Goal: Task Accomplishment & Management: Use online tool/utility

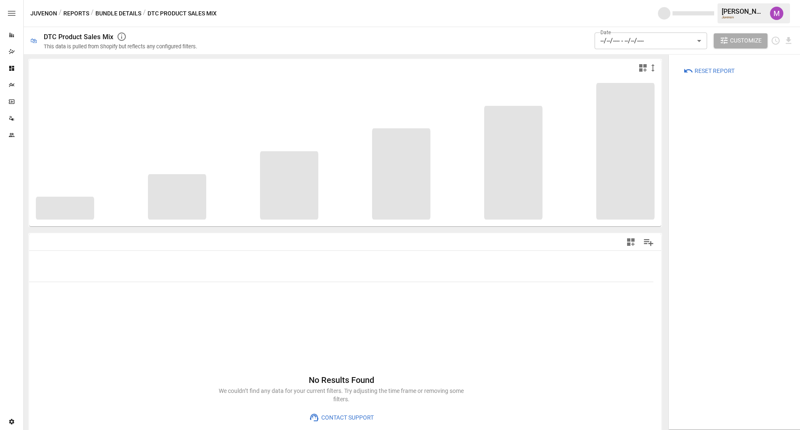
type input "**********"
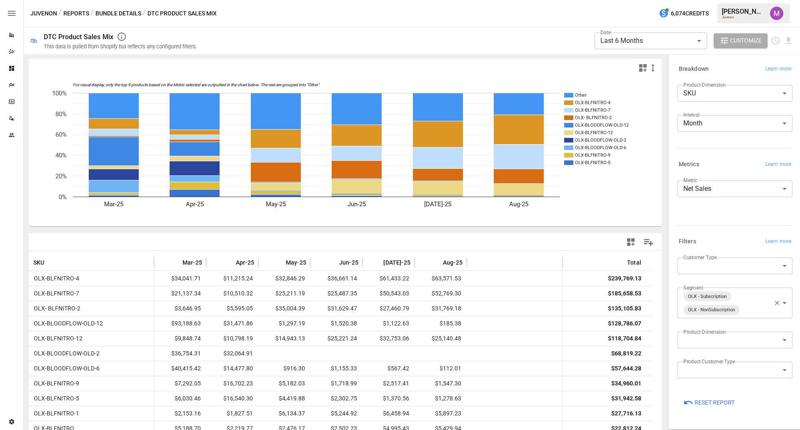
click at [738, 45] on span "Customize" at bounding box center [746, 40] width 32 height 10
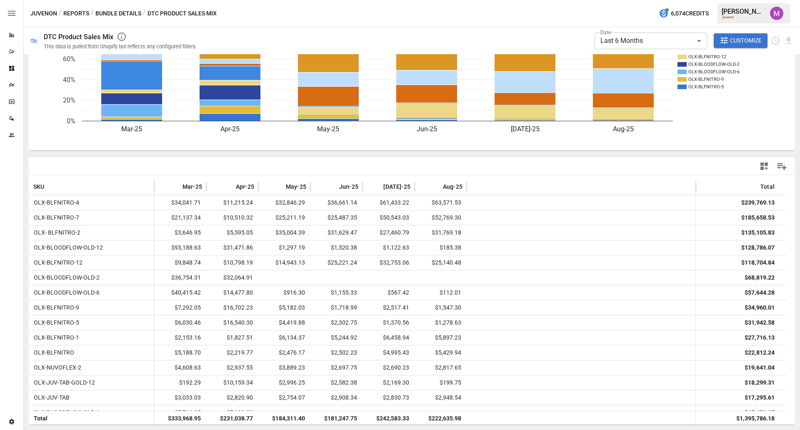
scroll to position [75, 0]
click at [453, 188] on span "Aug-25" at bounding box center [453, 187] width 20 height 8
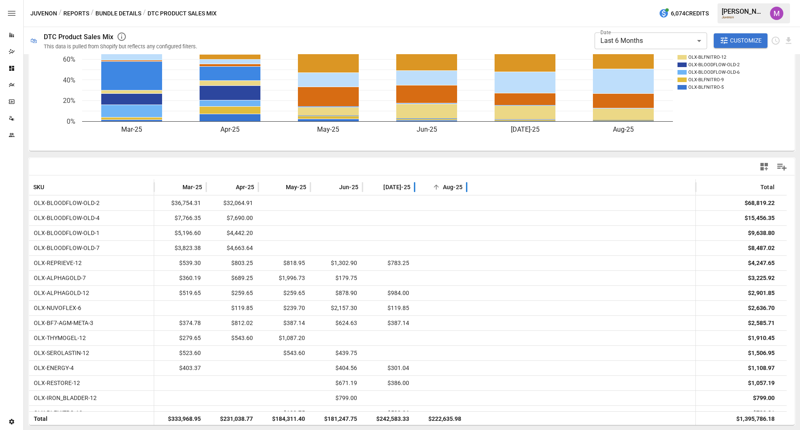
click at [453, 188] on span "Aug-25" at bounding box center [453, 187] width 20 height 8
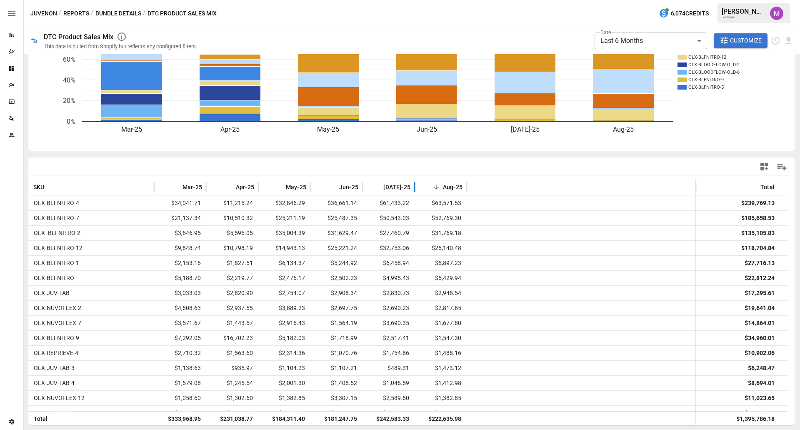
click at [126, 12] on button "Bundle Details" at bounding box center [118, 13] width 46 height 10
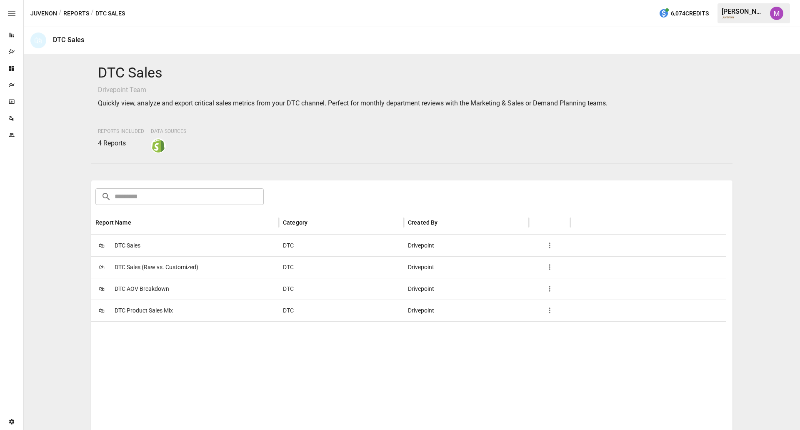
click at [132, 249] on span "DTC Sales" at bounding box center [128, 245] width 26 height 21
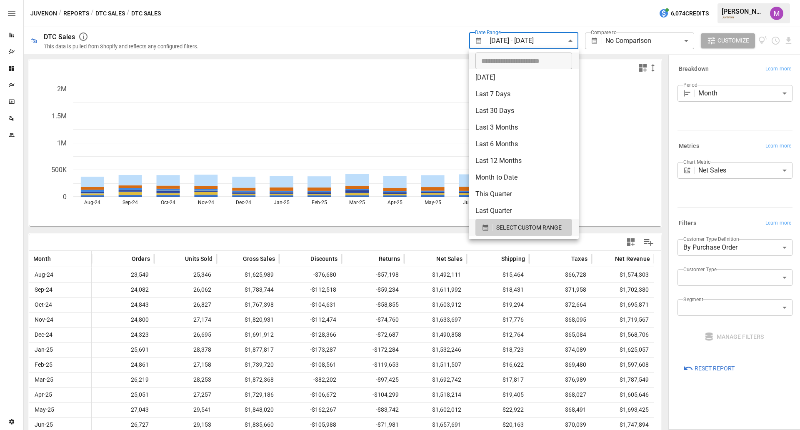
click at [567, 0] on body "**********" at bounding box center [400, 0] width 800 height 0
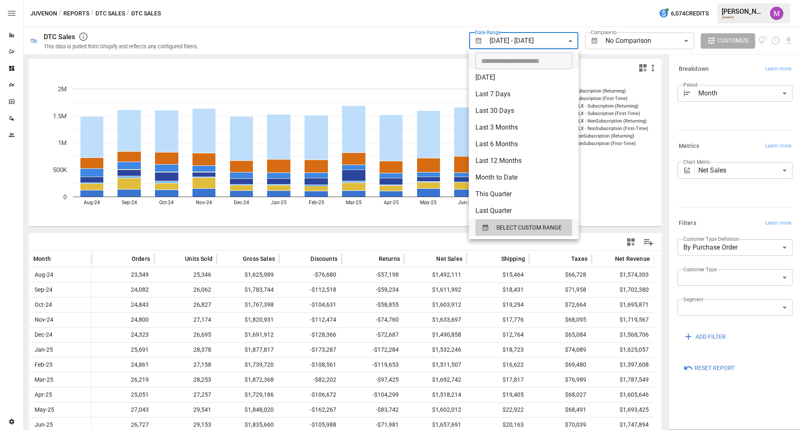
click at [505, 147] on li "Last 6 Months" at bounding box center [523, 144] width 110 height 17
type input "**********"
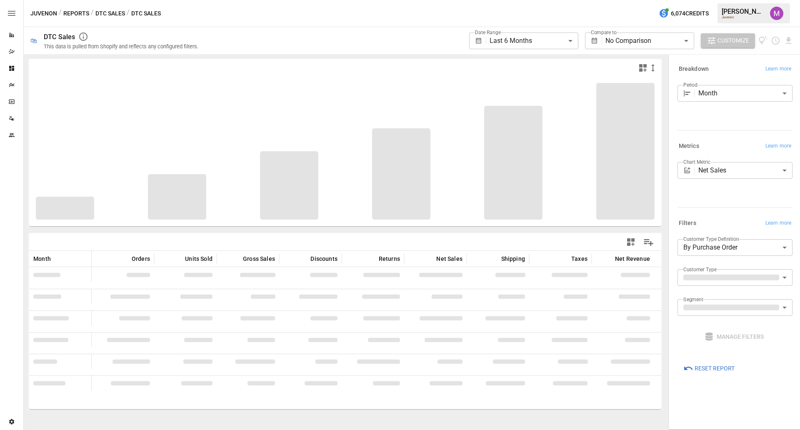
click at [717, 45] on span "Customize" at bounding box center [733, 40] width 32 height 10
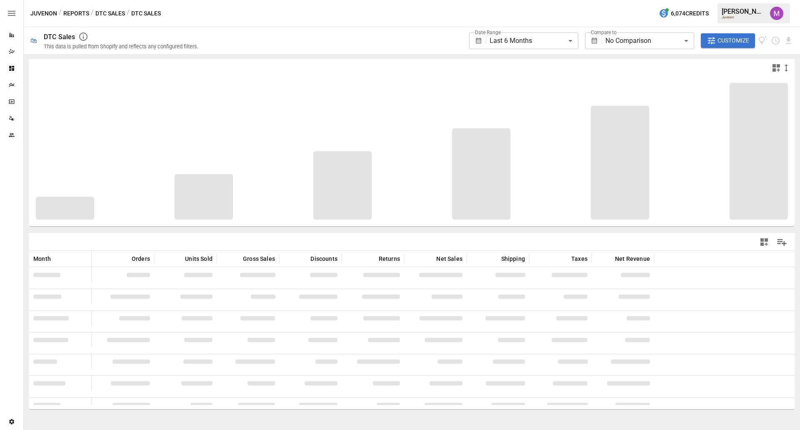
click at [105, 11] on button "DTC Sales" at bounding box center [110, 13] width 30 height 10
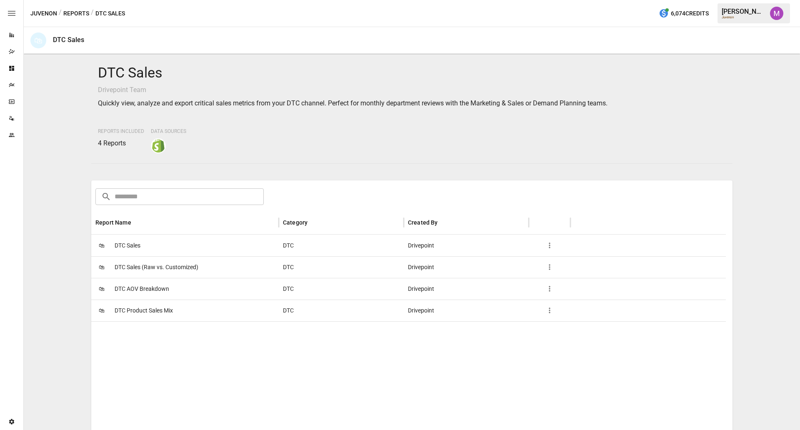
click at [137, 283] on span "DTC AOV Breakdown" at bounding box center [142, 288] width 55 height 21
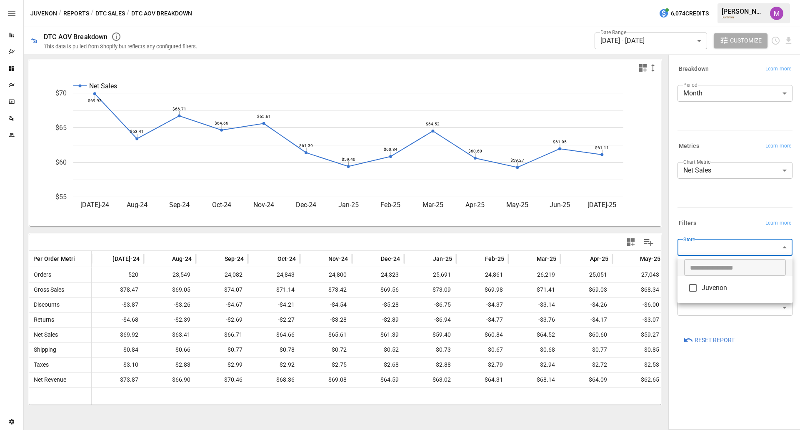
click at [723, 0] on body "Reports Dazzler Studio Dashboards Plans SmartModel ™ Data Sources Team Settings…" at bounding box center [400, 0] width 800 height 0
click at [703, 285] on span "Juvenon" at bounding box center [743, 288] width 84 height 10
type input "*******"
click at [711, 272] on input "text" at bounding box center [735, 268] width 102 height 17
drag, startPoint x: 704, startPoint y: 338, endPoint x: 698, endPoint y: 364, distance: 27.2
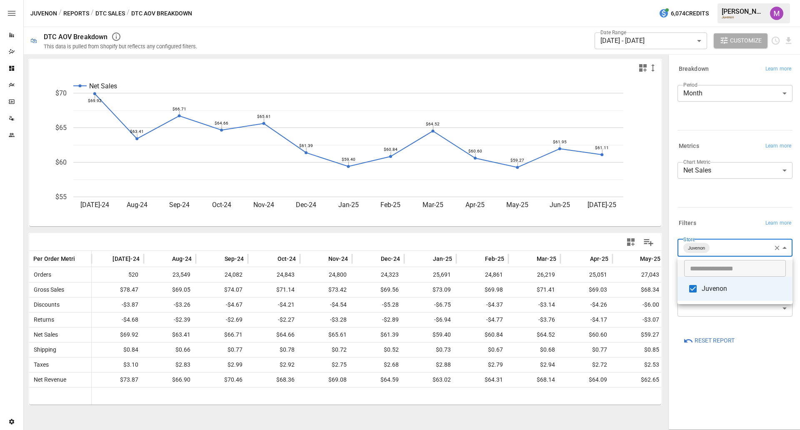
click at [698, 364] on div at bounding box center [400, 215] width 800 height 430
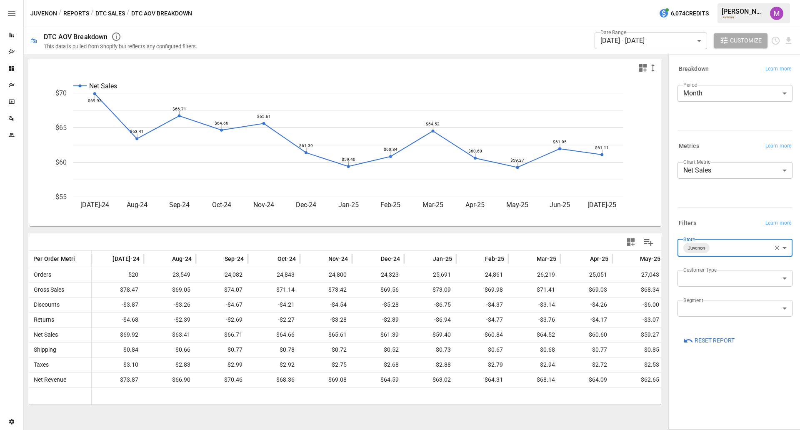
click at [698, 364] on div "​ Juvenon" at bounding box center [400, 215] width 800 height 430
click at [713, 0] on body "Reports Dazzler Studio Dashboards Plans SmartModel ™ Data Sources Team Settings…" at bounding box center [400, 0] width 800 height 0
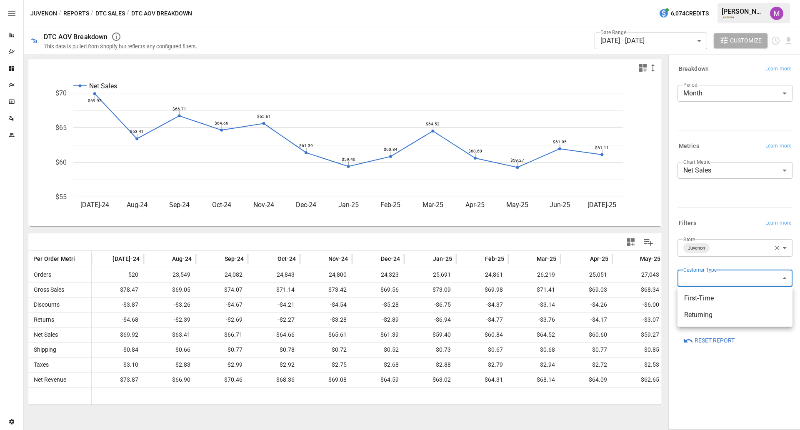
click at [685, 379] on div at bounding box center [400, 215] width 800 height 430
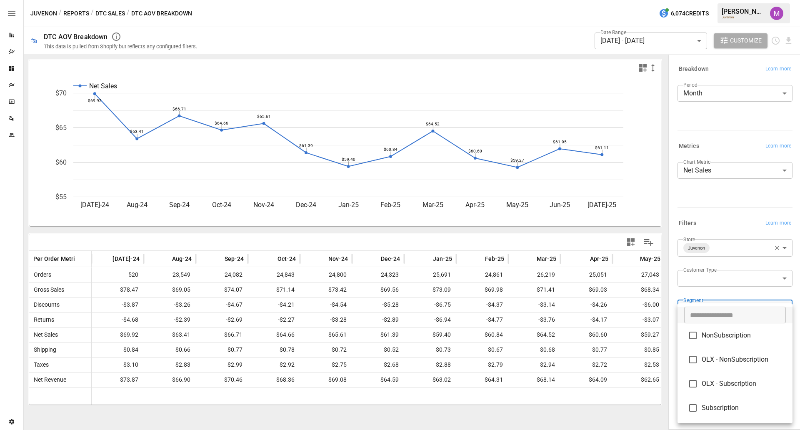
click at [717, 0] on body "Reports Dazzler Studio Dashboards Plans SmartModel ™ Data Sources Team Settings…" at bounding box center [400, 0] width 800 height 0
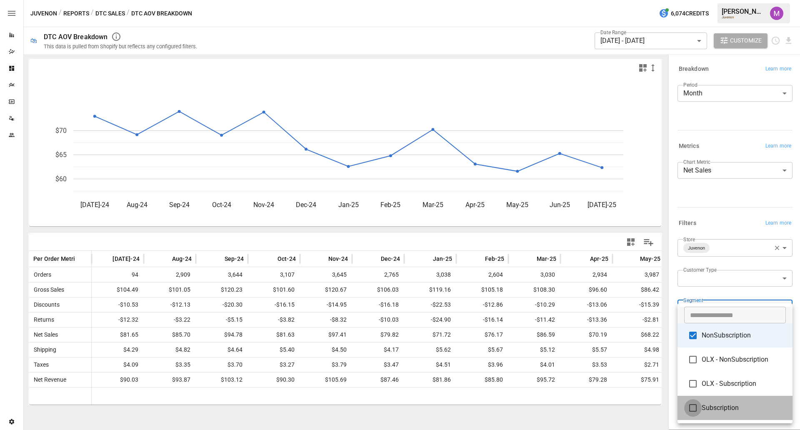
type input "**********"
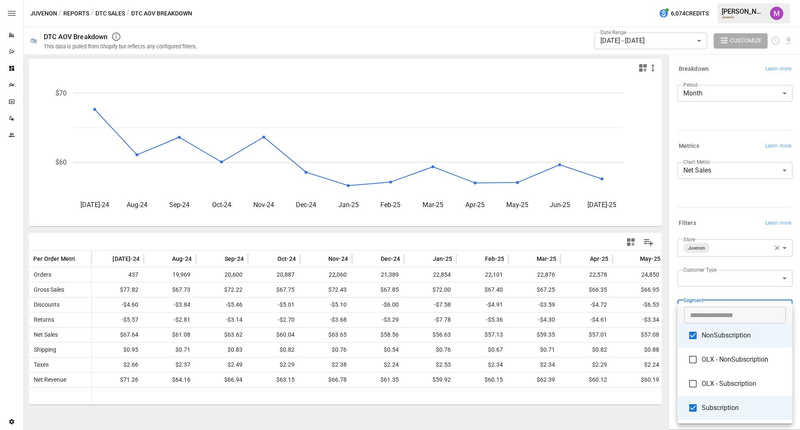
click at [701, 291] on div at bounding box center [400, 215] width 800 height 430
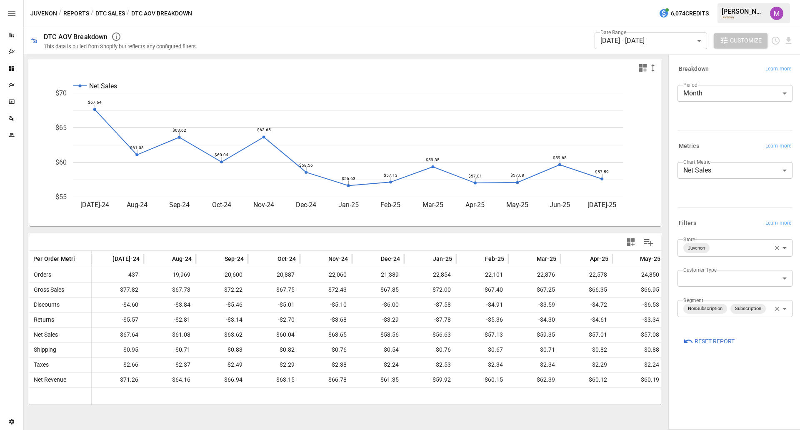
click at [757, 33] on button "Customize" at bounding box center [740, 40] width 54 height 15
